Goal: Check status: Check status

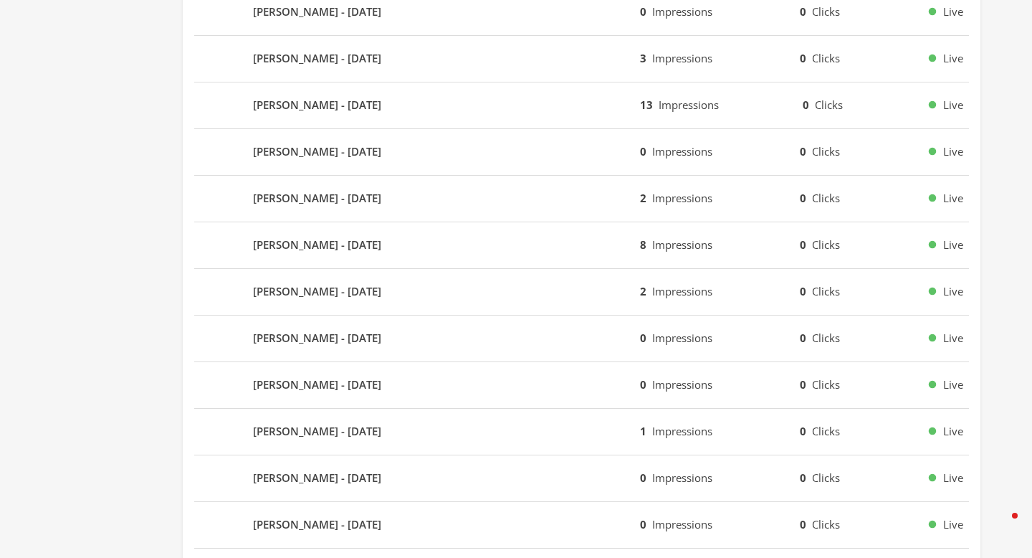
scroll to position [866, 0]
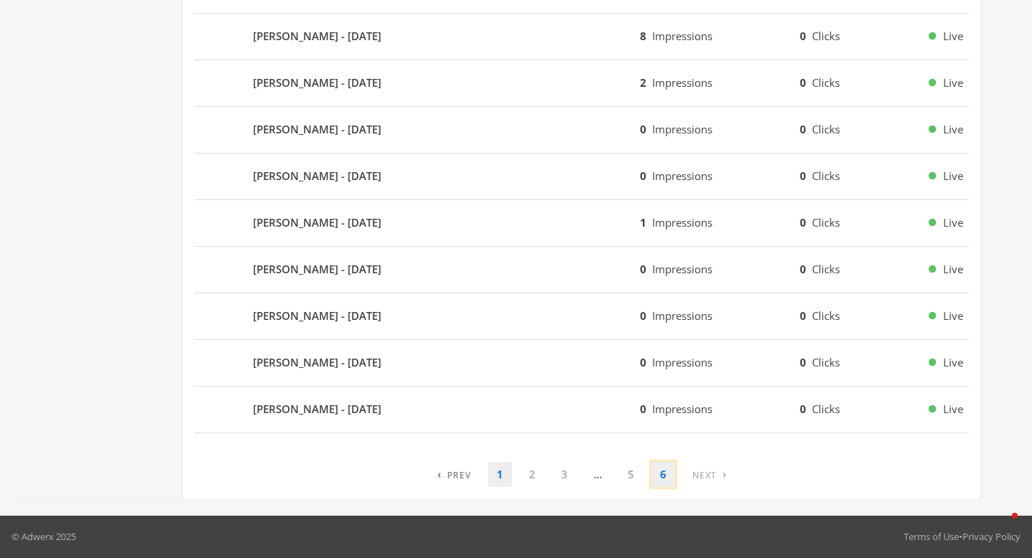
click at [670, 470] on link "6" at bounding box center [663, 473] width 24 height 25
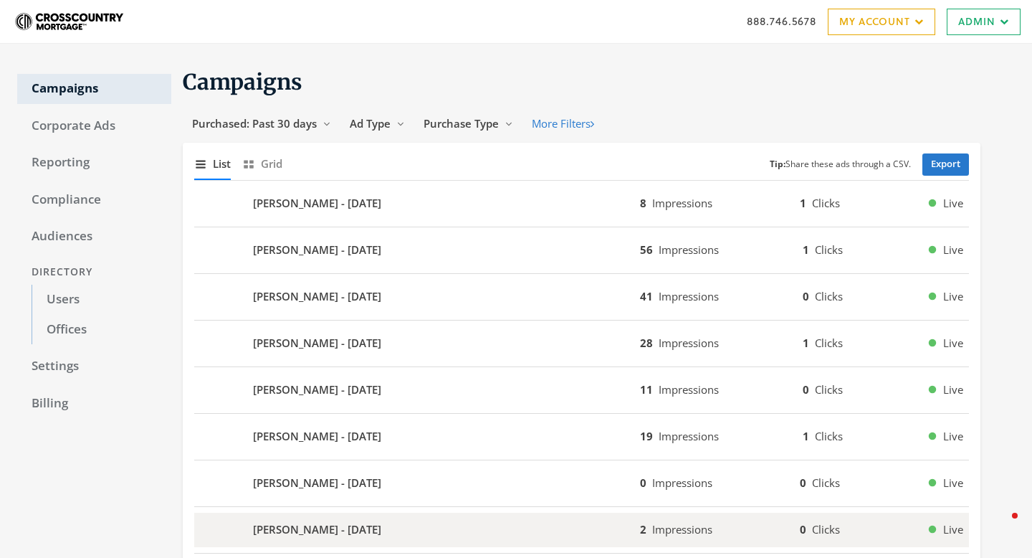
scroll to position [214, 0]
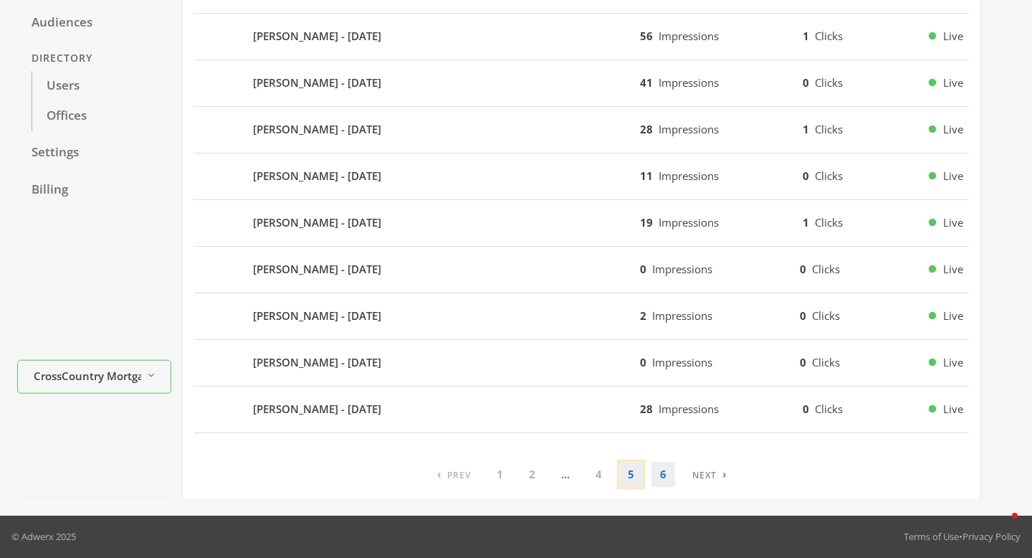
click at [626, 473] on link "5" at bounding box center [631, 473] width 24 height 25
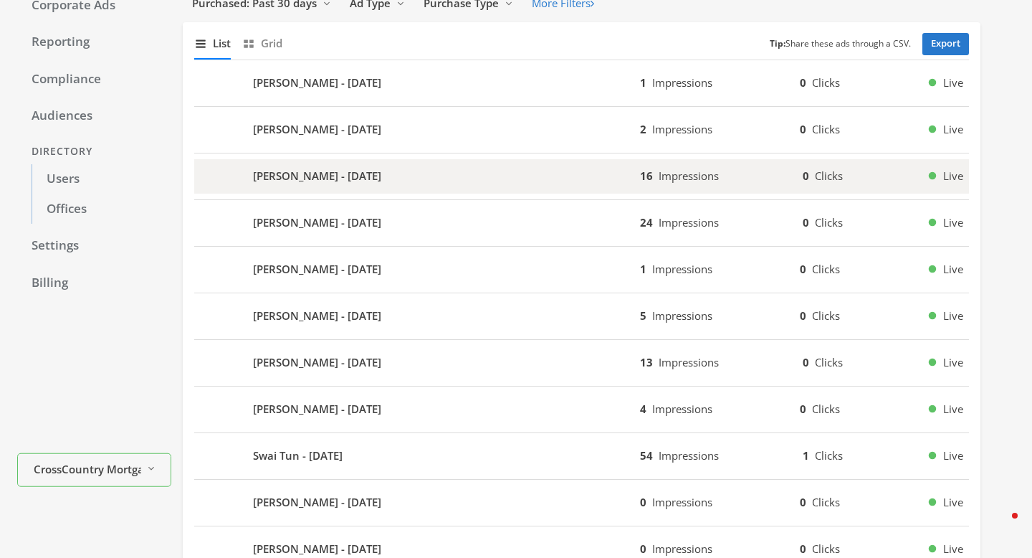
scroll to position [118, 0]
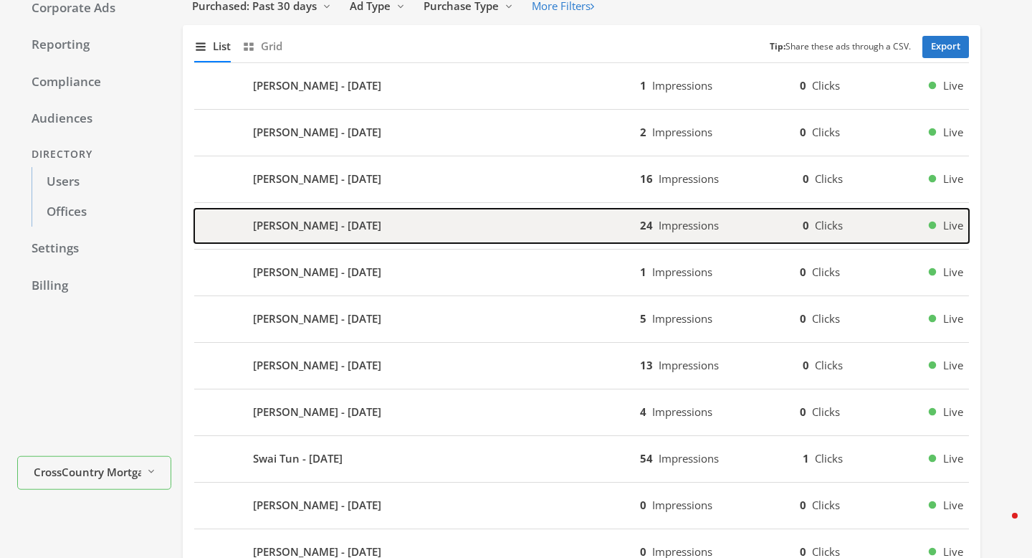
click at [477, 233] on div "Kristie Van Huis - 2025-08-20" at bounding box center [417, 226] width 446 height 34
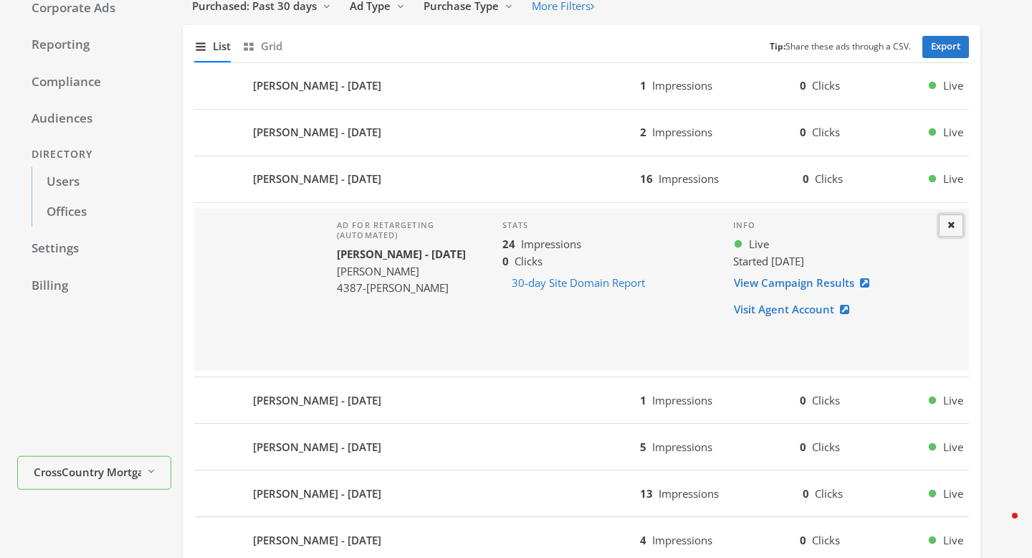
click at [952, 224] on icon at bounding box center [950, 224] width 7 height 9
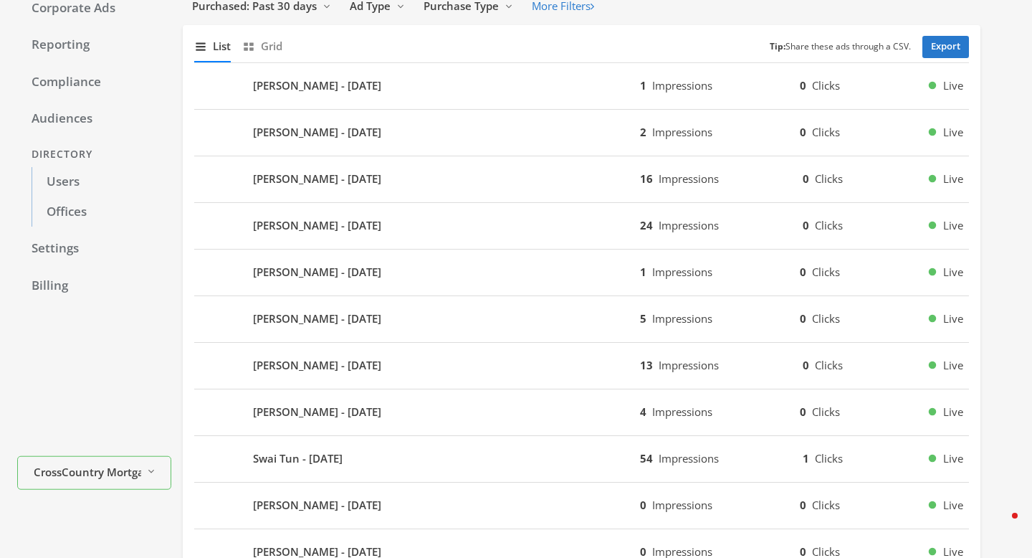
click at [728, 105] on div "Donnie Van Hooser - 2025-08-20 1 Impressions 0 Clicks Live" at bounding box center [581, 86] width 775 height 47
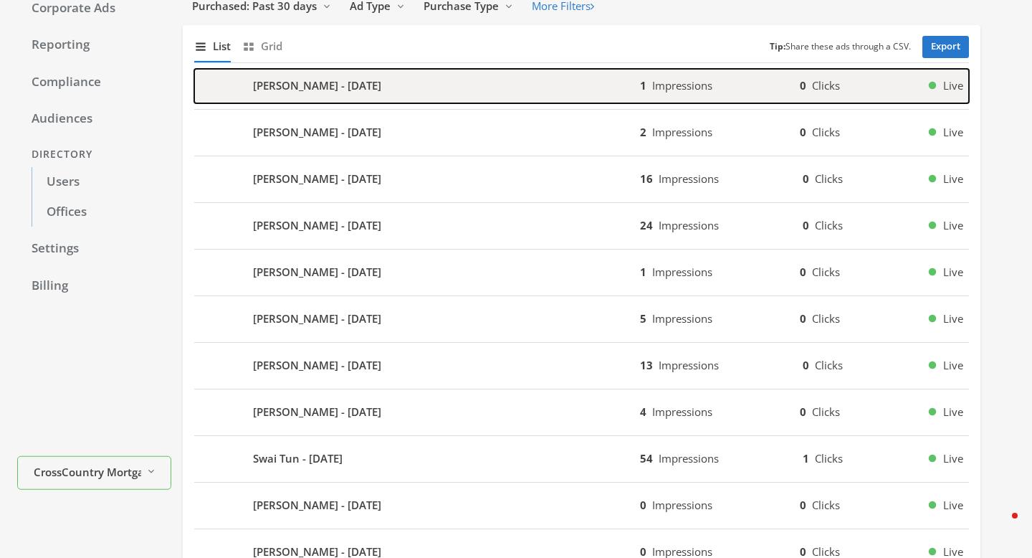
click at [727, 87] on div "1 Impressions 0 Clicks Live" at bounding box center [804, 85] width 329 height 16
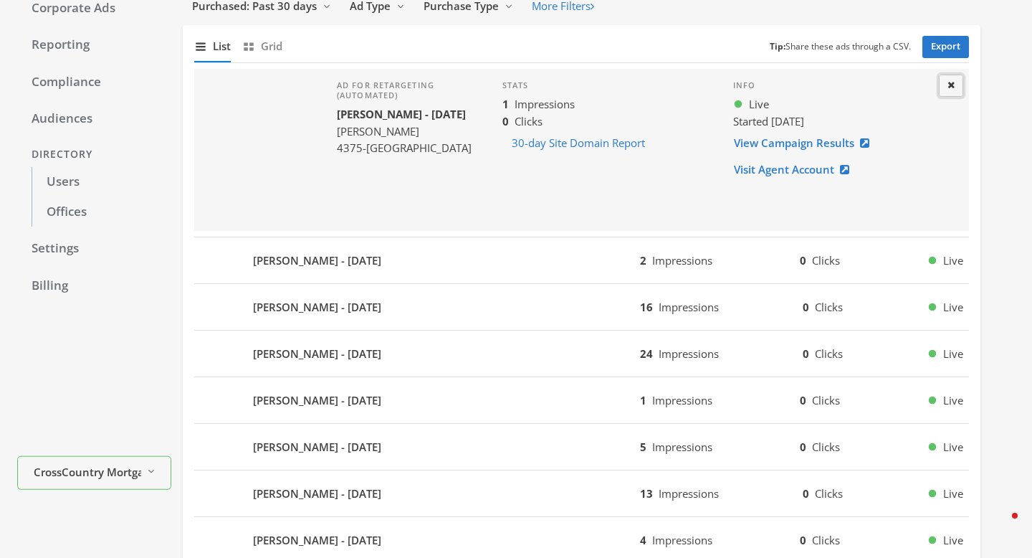
click at [952, 84] on icon at bounding box center [950, 84] width 7 height 9
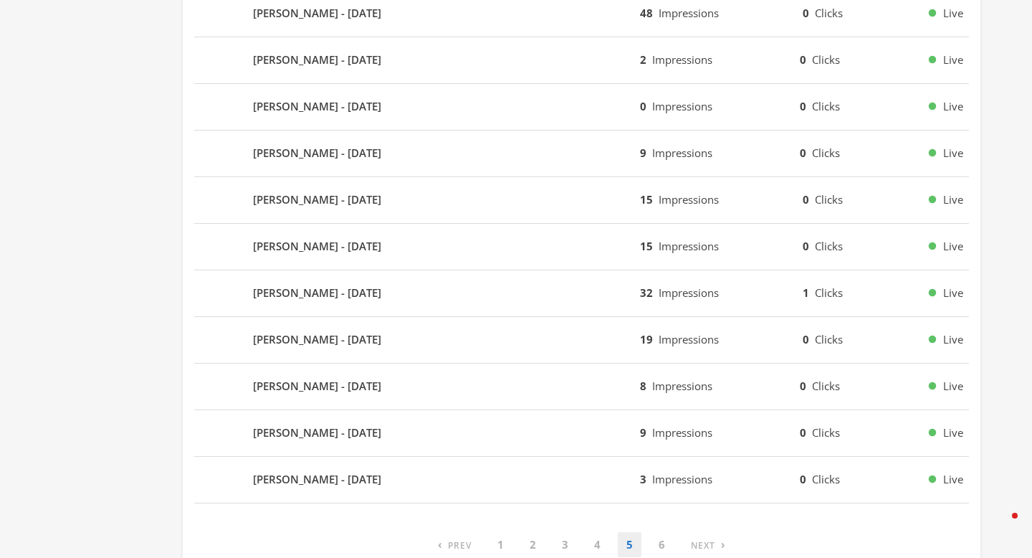
scroll to position [866, 0]
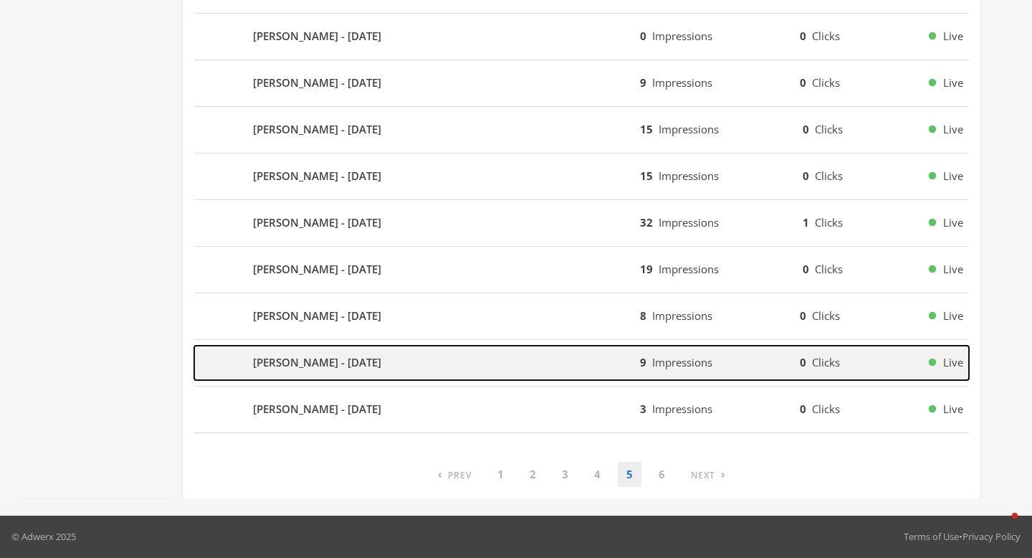
click at [639, 370] on div "Angela Dowden - 2025-08-14" at bounding box center [417, 362] width 446 height 34
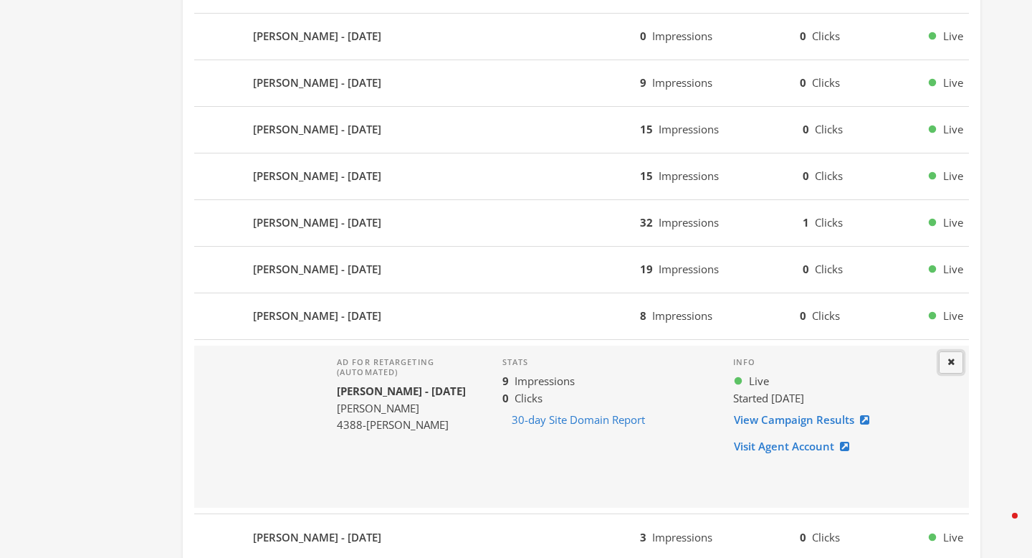
click at [948, 357] on icon at bounding box center [950, 361] width 7 height 9
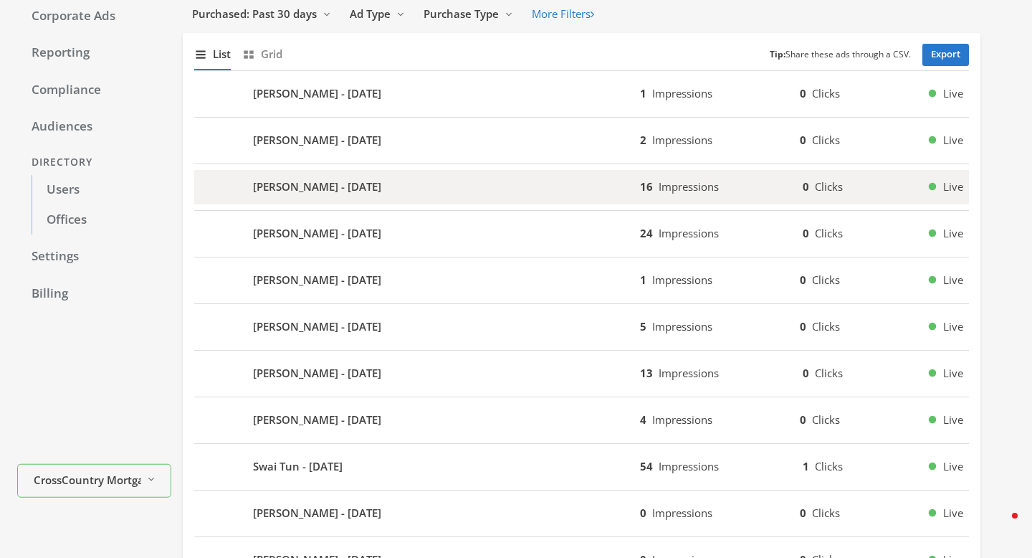
scroll to position [107, 0]
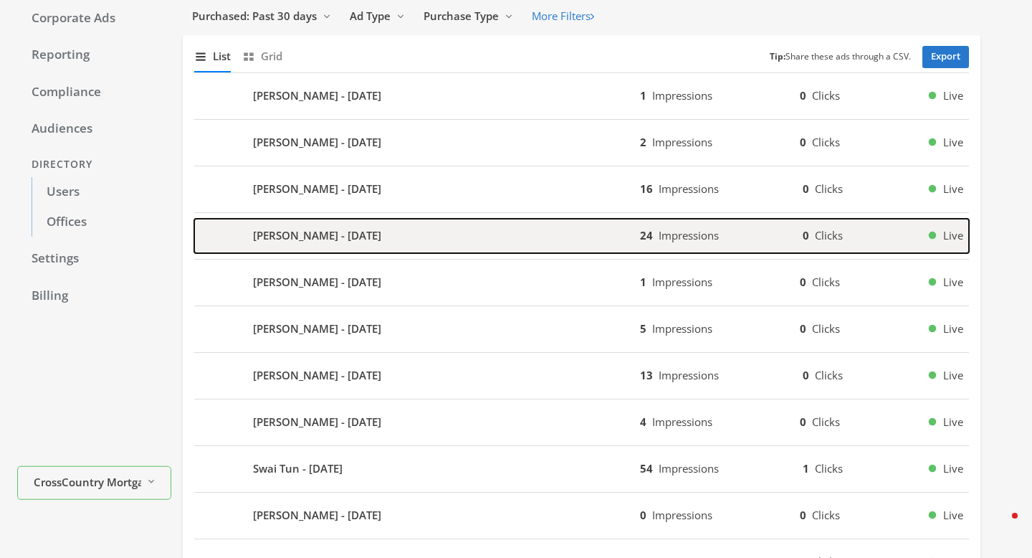
click at [444, 233] on div "Kristie Van Huis - 2025-08-20" at bounding box center [417, 236] width 446 height 34
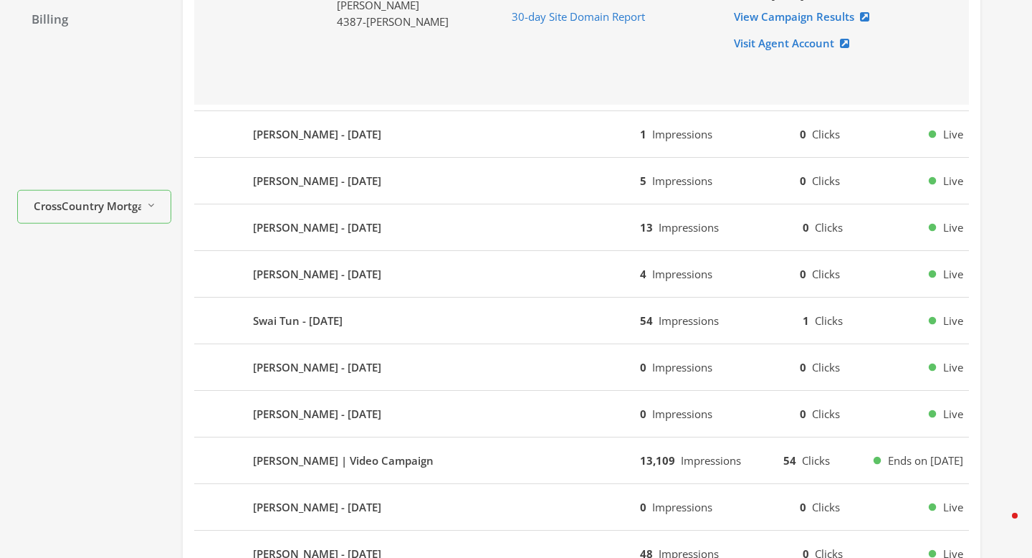
scroll to position [492, 0]
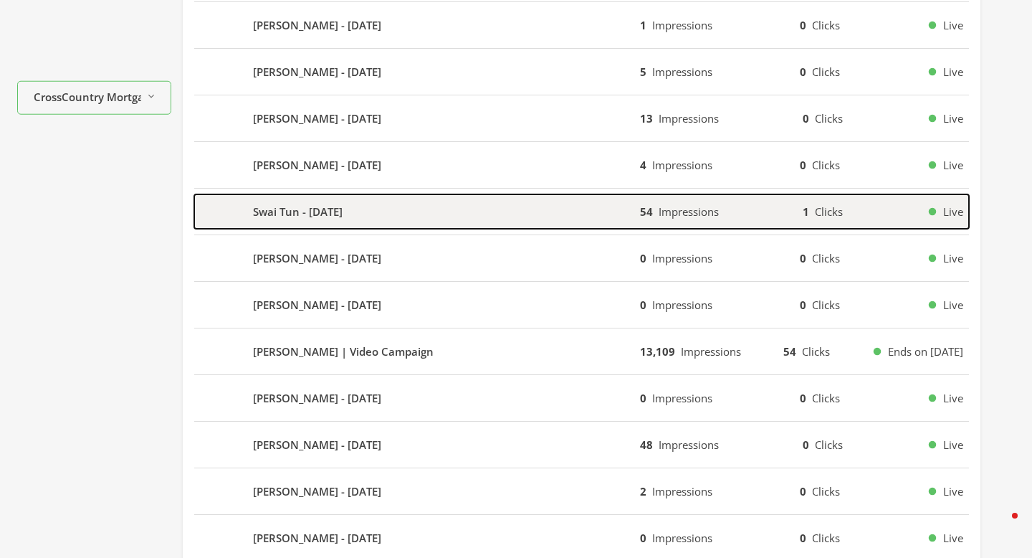
click at [444, 210] on div "Swai Tun - 2025-08-19" at bounding box center [417, 211] width 446 height 34
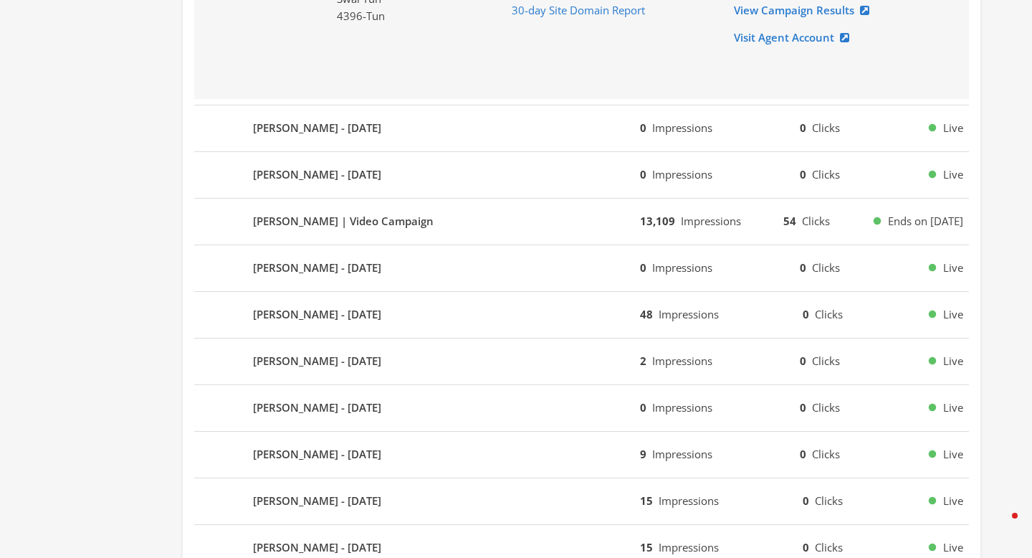
scroll to position [778, 0]
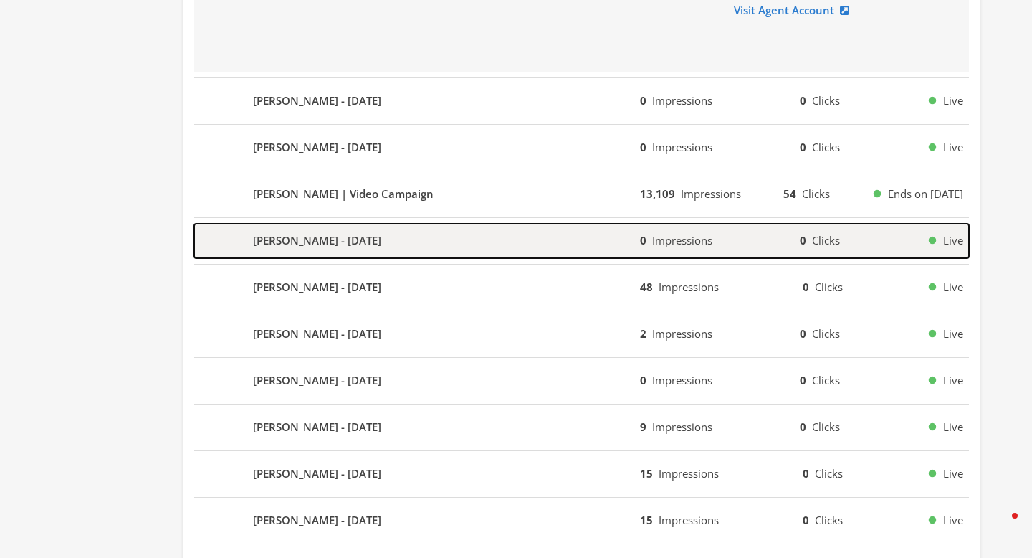
click at [437, 247] on div "Claudia Gomez - 2025-08-15" at bounding box center [417, 241] width 446 height 34
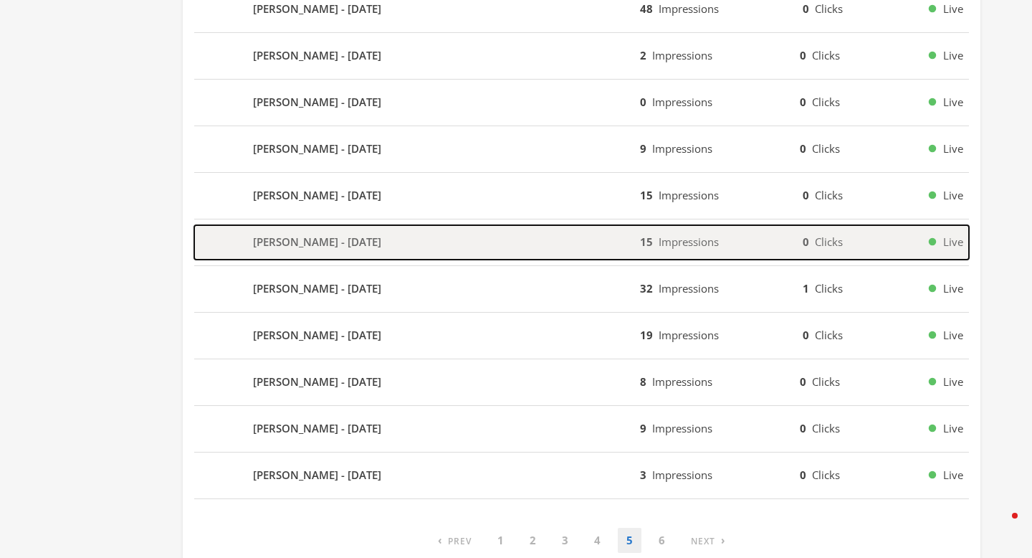
click at [437, 247] on div "Dale Pratt - 2025-08-14" at bounding box center [417, 242] width 446 height 34
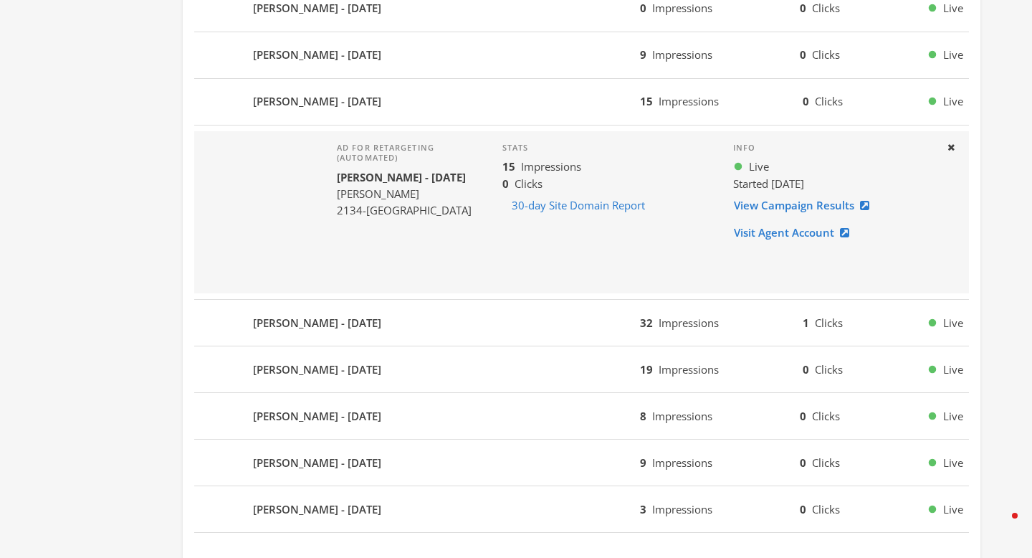
scroll to position [1377, 0]
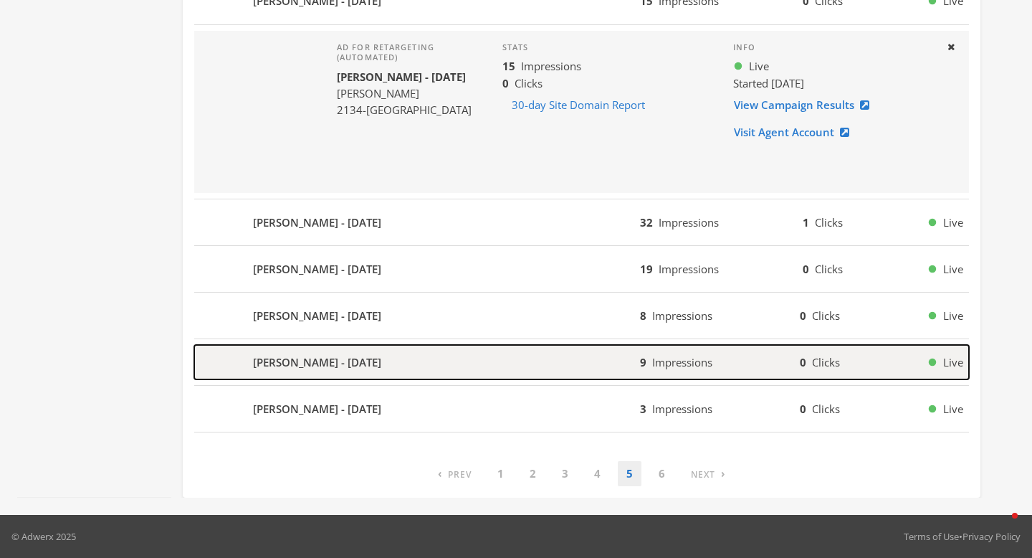
click at [439, 349] on div "Angela Dowden - 2025-08-14" at bounding box center [417, 362] width 446 height 34
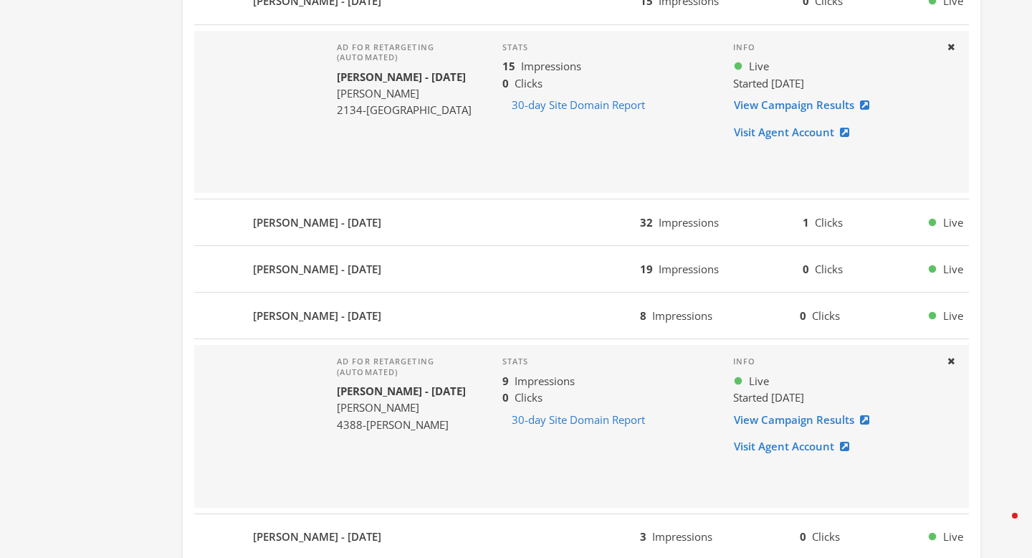
scroll to position [1505, 0]
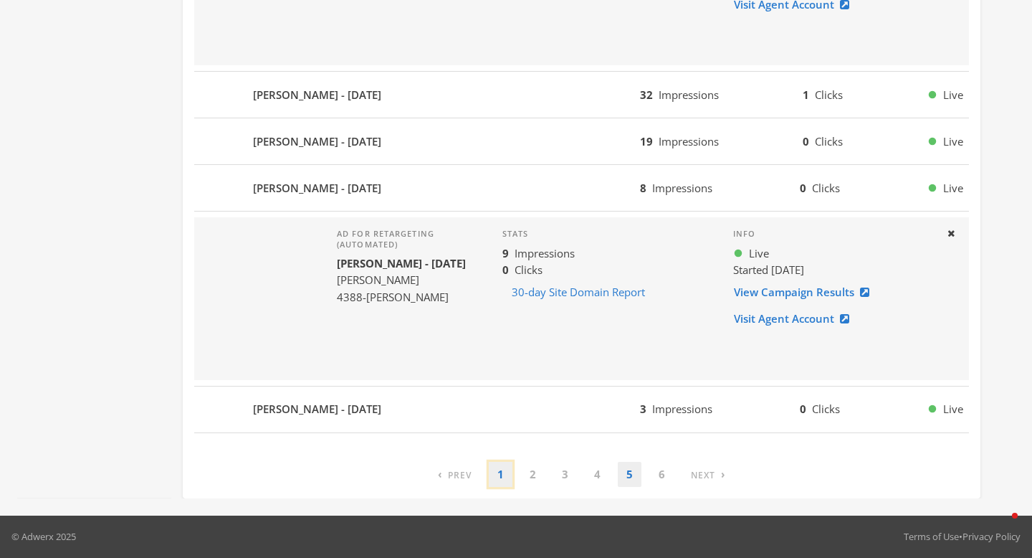
click at [502, 478] on link "1" at bounding box center [501, 473] width 24 height 25
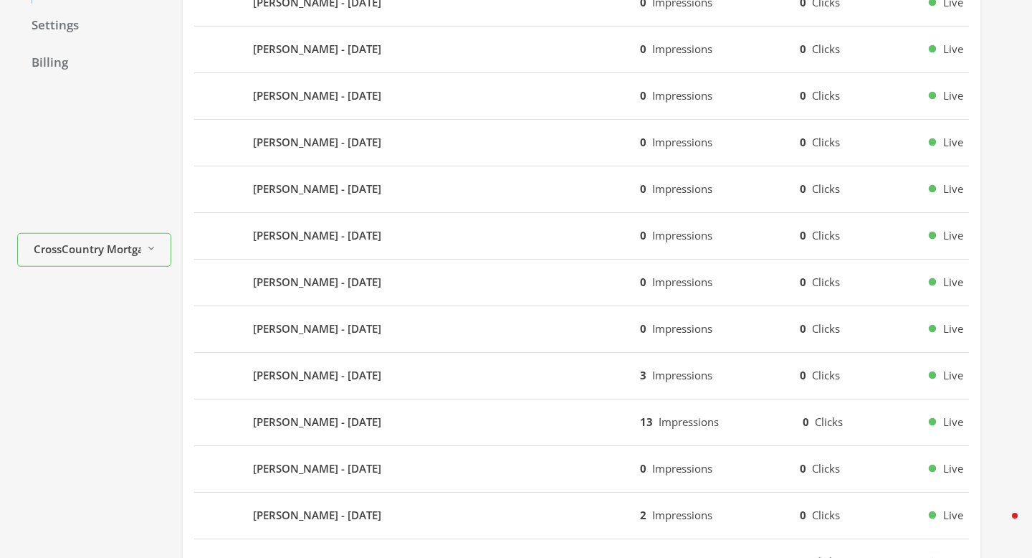
scroll to position [0, 0]
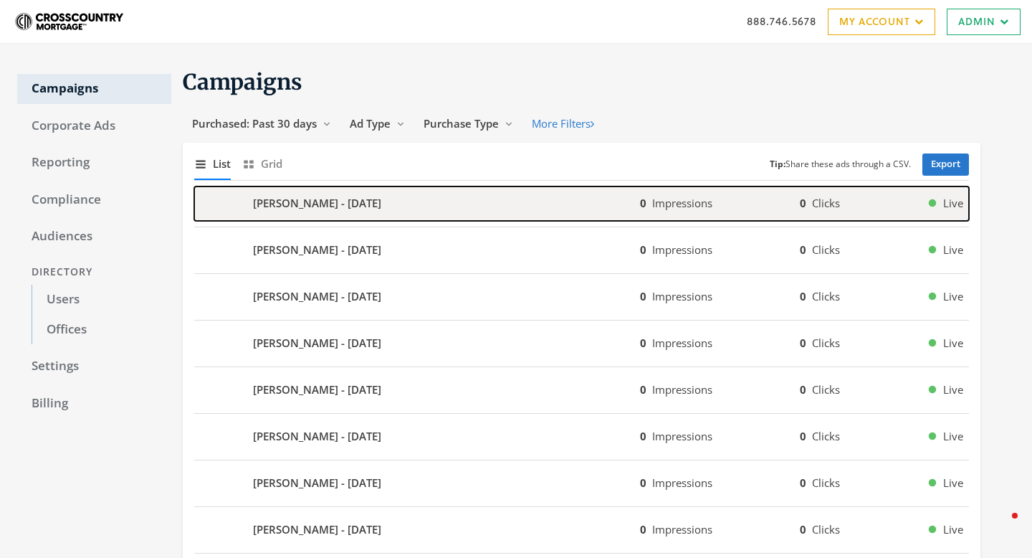
click at [472, 214] on div "[PERSON_NAME] - [DATE]" at bounding box center [417, 203] width 446 height 34
click at [351, 196] on b "[PERSON_NAME] - [DATE]" at bounding box center [317, 203] width 128 height 16
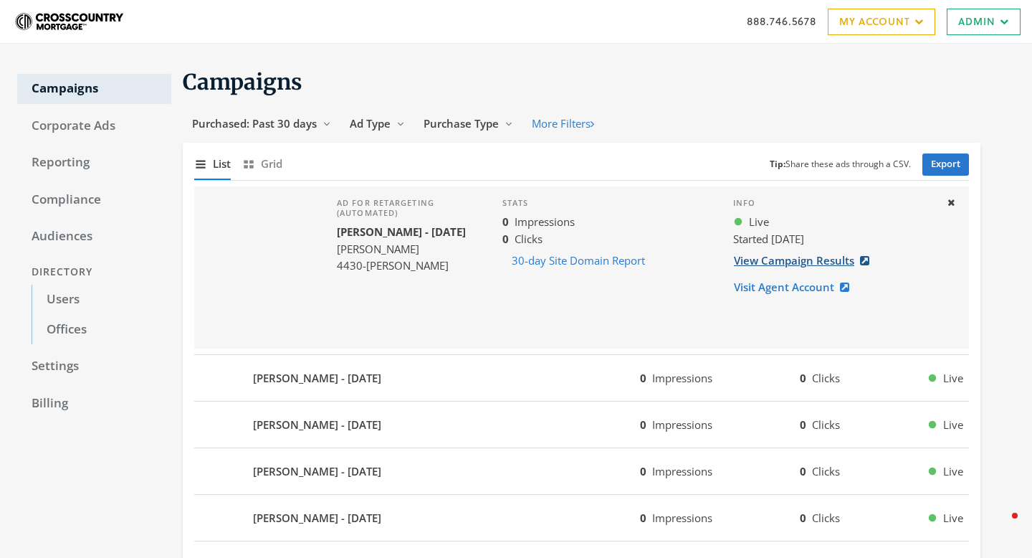
click at [810, 261] on link "View Campaign Results" at bounding box center [805, 260] width 145 height 27
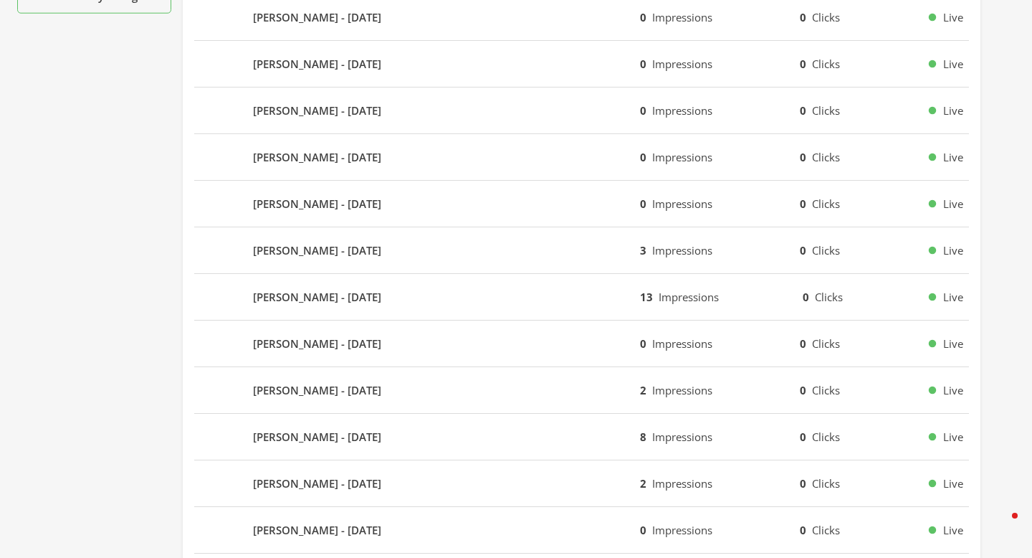
scroll to position [658, 0]
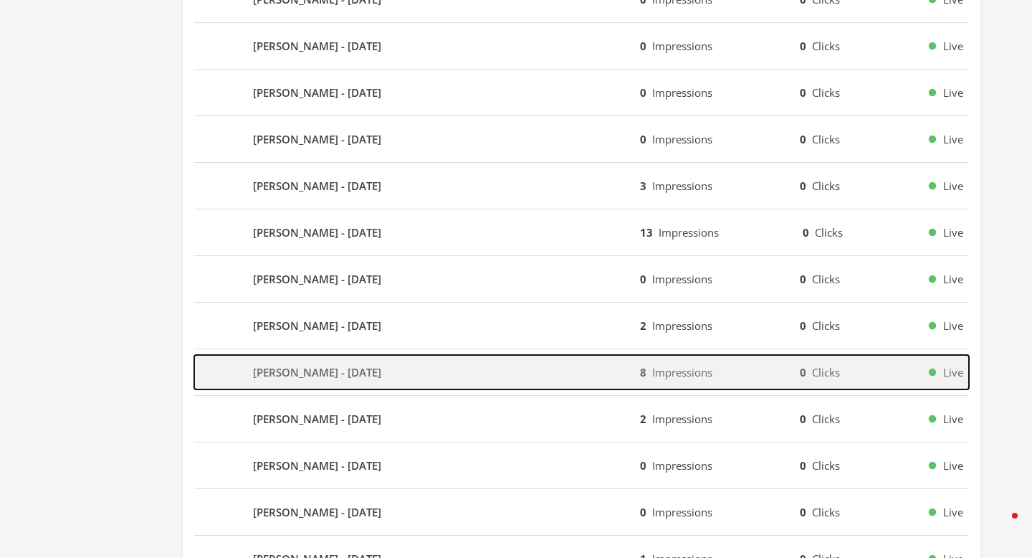
click at [436, 380] on div "[PERSON_NAME] - [DATE]" at bounding box center [417, 372] width 446 height 34
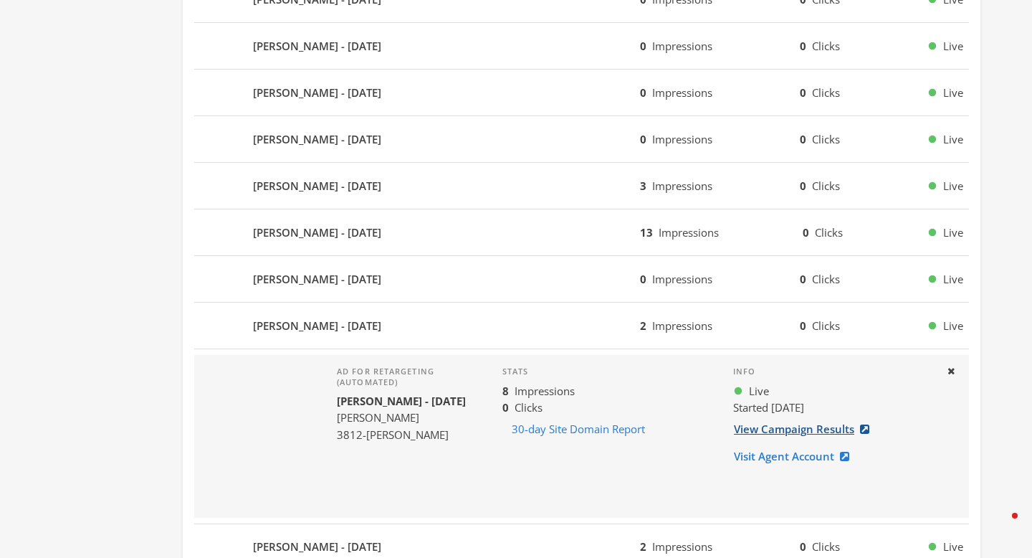
click at [800, 424] on link "View Campaign Results" at bounding box center [805, 429] width 145 height 27
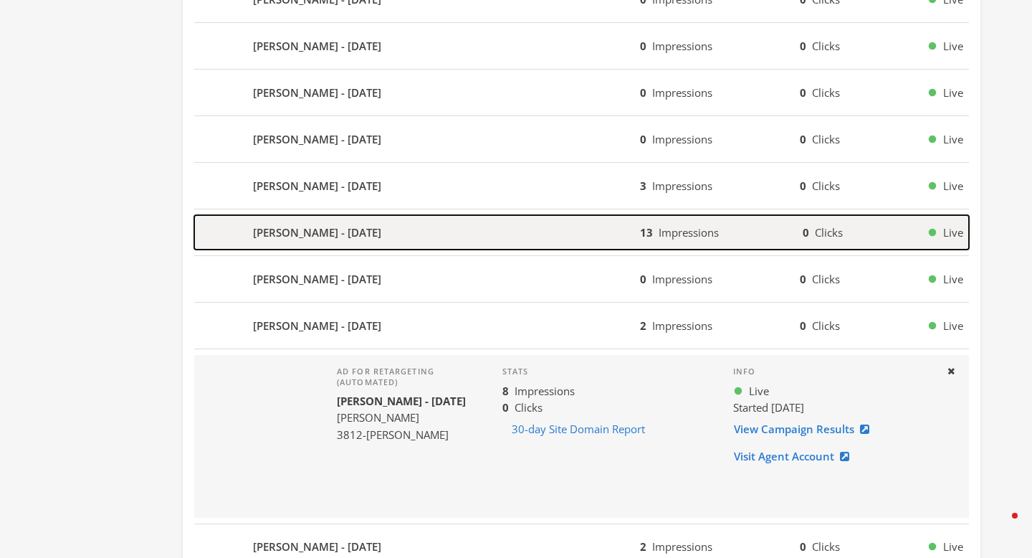
click at [514, 224] on div "[PERSON_NAME] - [DATE]" at bounding box center [417, 232] width 446 height 34
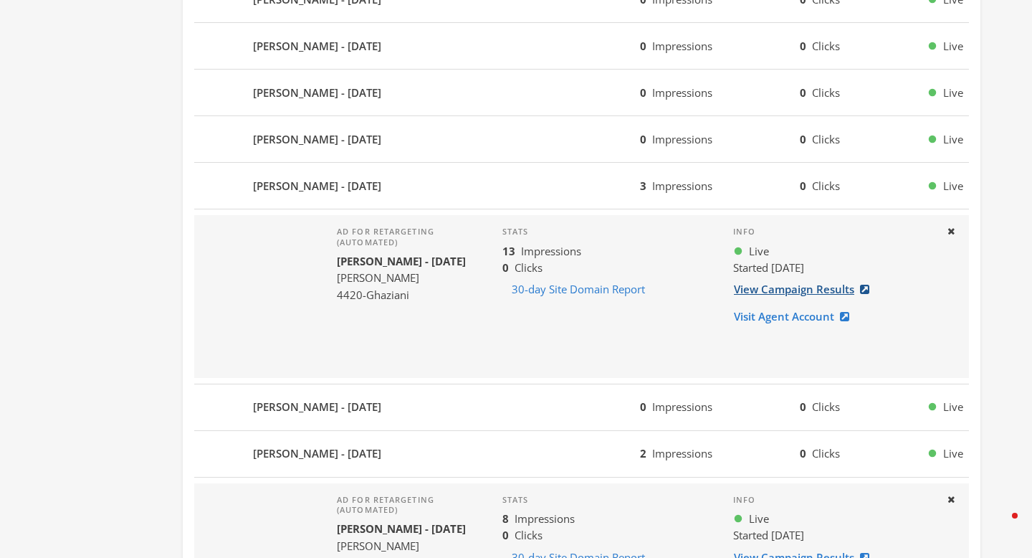
click at [765, 286] on link "View Campaign Results" at bounding box center [805, 289] width 145 height 27
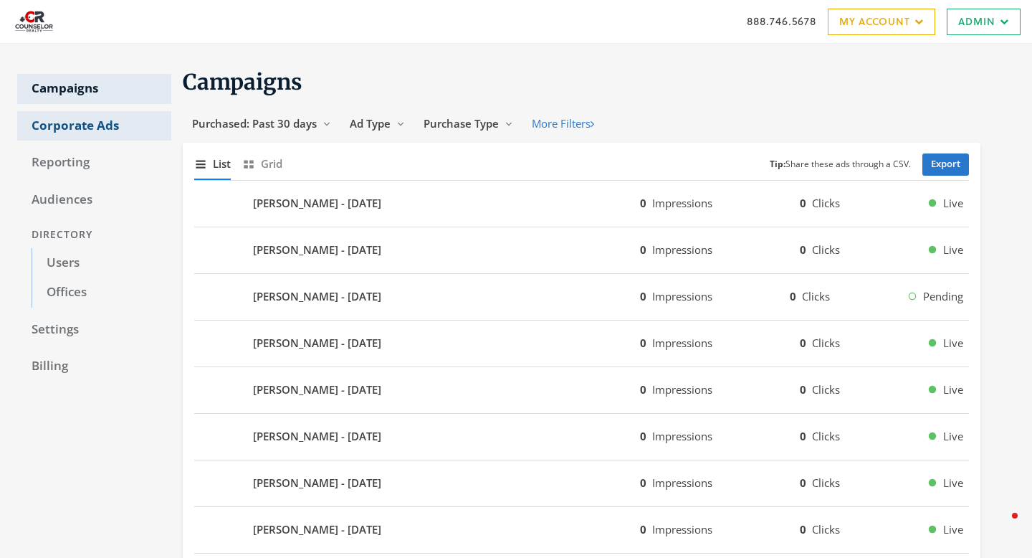
click at [47, 120] on link "Corporate Ads" at bounding box center [94, 126] width 154 height 30
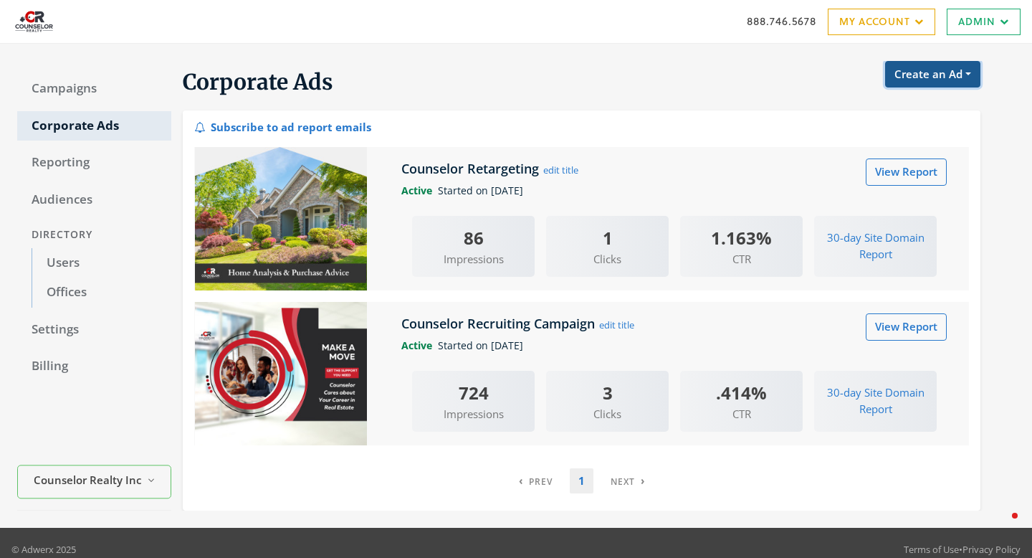
click at [942, 79] on button "Create an Ad" at bounding box center [932, 74] width 95 height 27
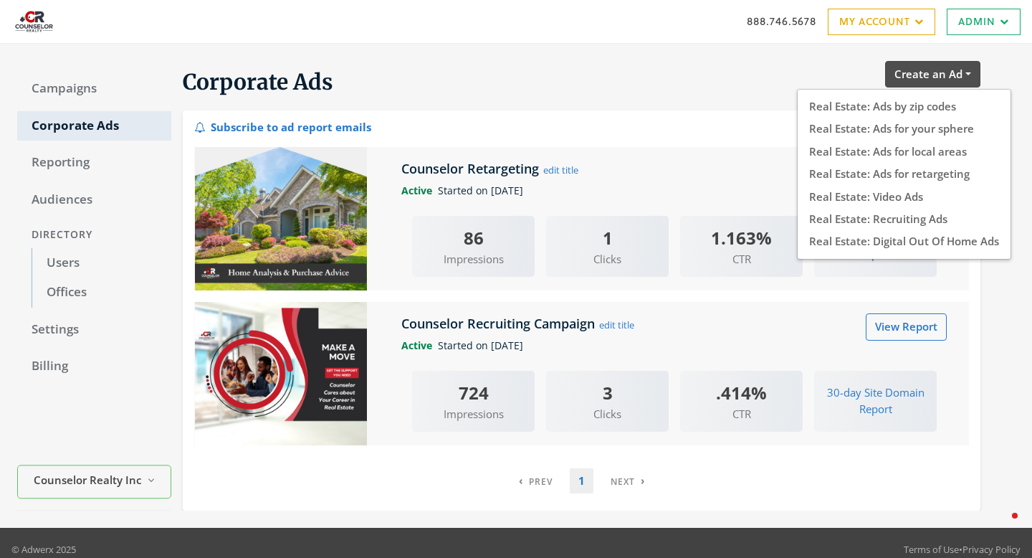
click at [728, 128] on div "Subscribe to ad report emails" at bounding box center [581, 125] width 775 height 19
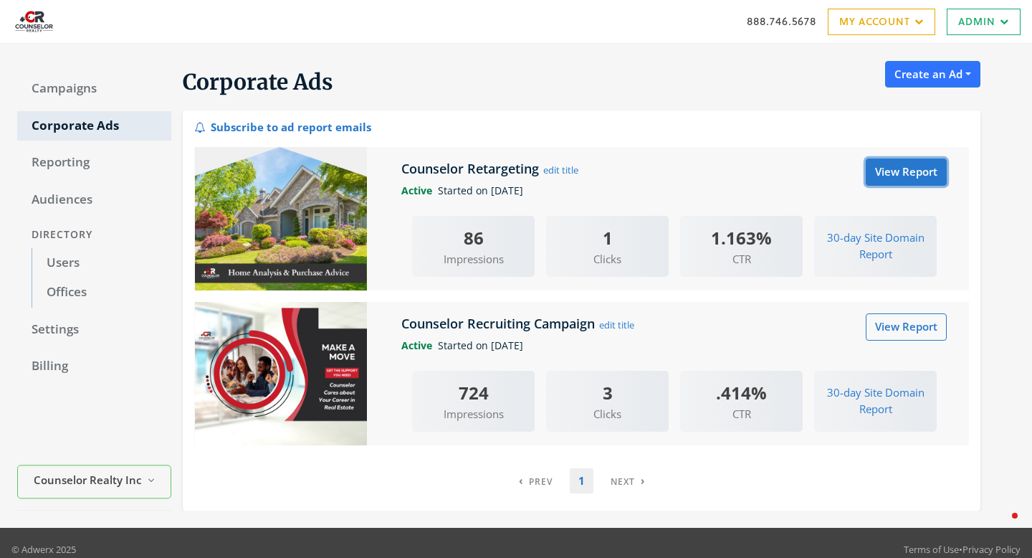
click at [913, 176] on link "View Report" at bounding box center [906, 171] width 81 height 27
